Goal: Find specific page/section

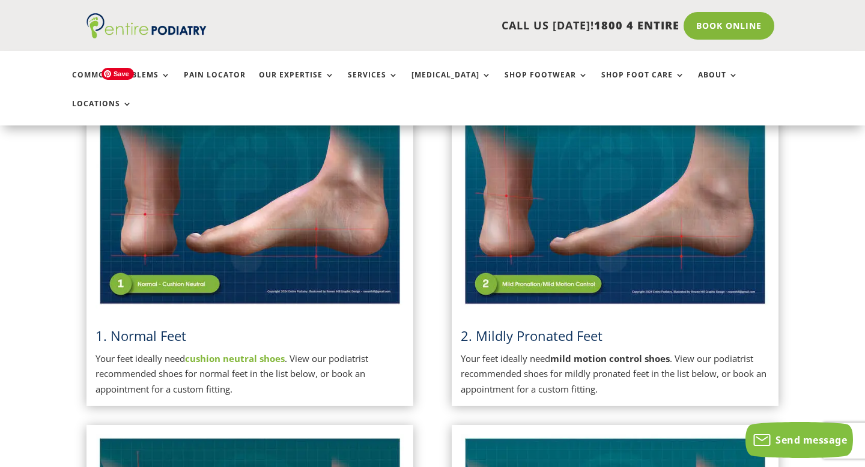
scroll to position [292, 0]
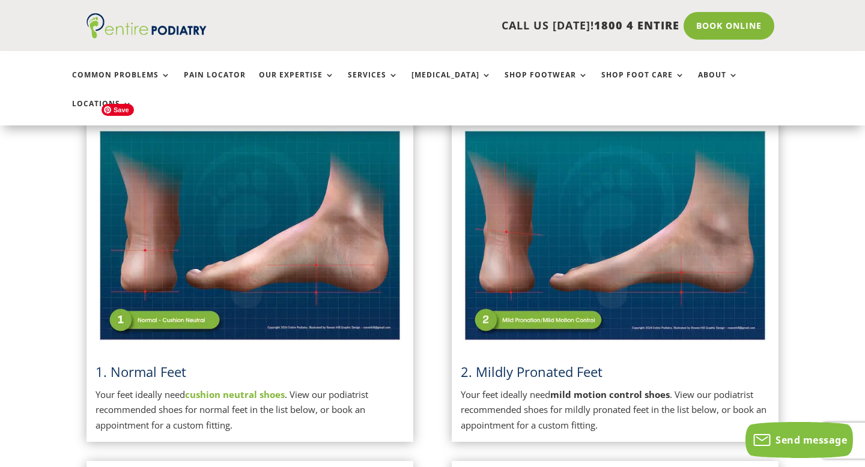
click at [174, 290] on img at bounding box center [249, 236] width 309 height 218
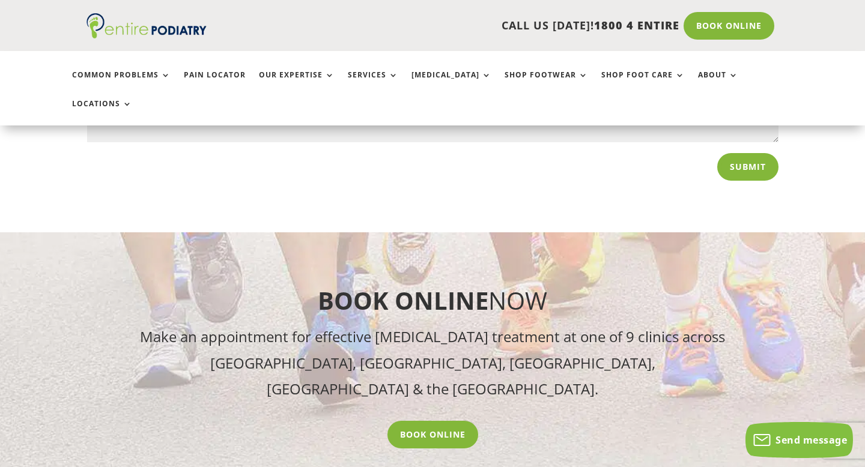
scroll to position [2220, 0]
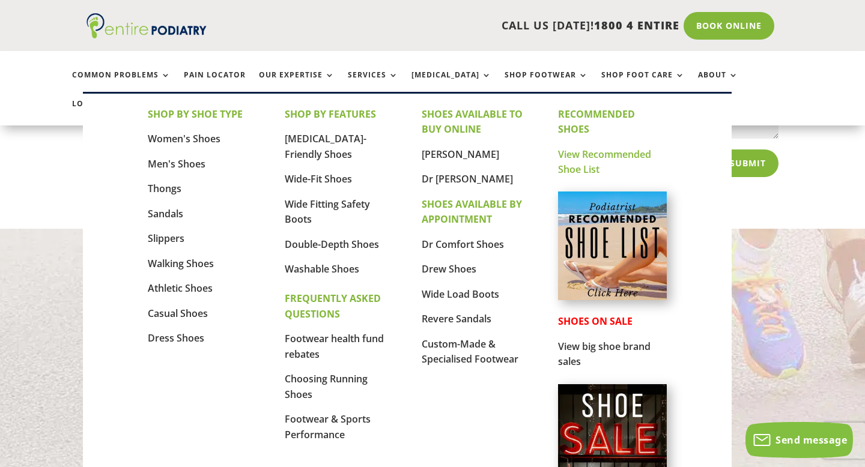
click at [581, 153] on link "View Recommended Shoe List" at bounding box center [604, 162] width 93 height 29
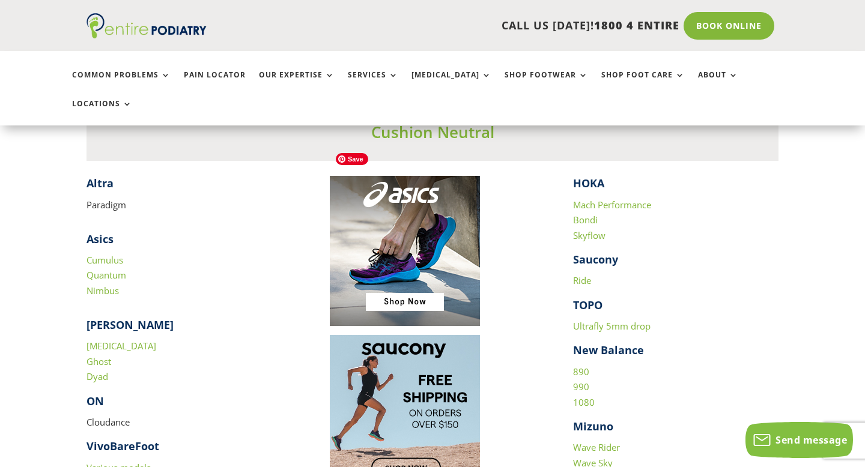
scroll to position [1153, 0]
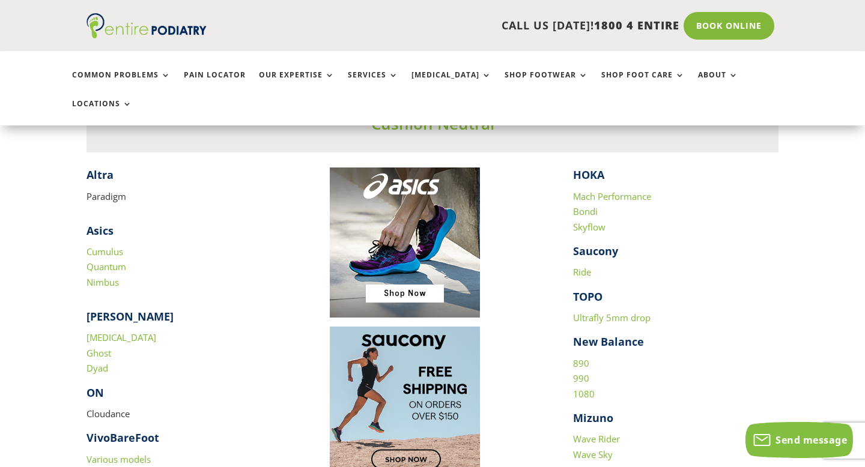
click at [617, 312] on link "Ultrafly 5mm drop" at bounding box center [611, 318] width 77 height 12
